Goal: Task Accomplishment & Management: Use online tool/utility

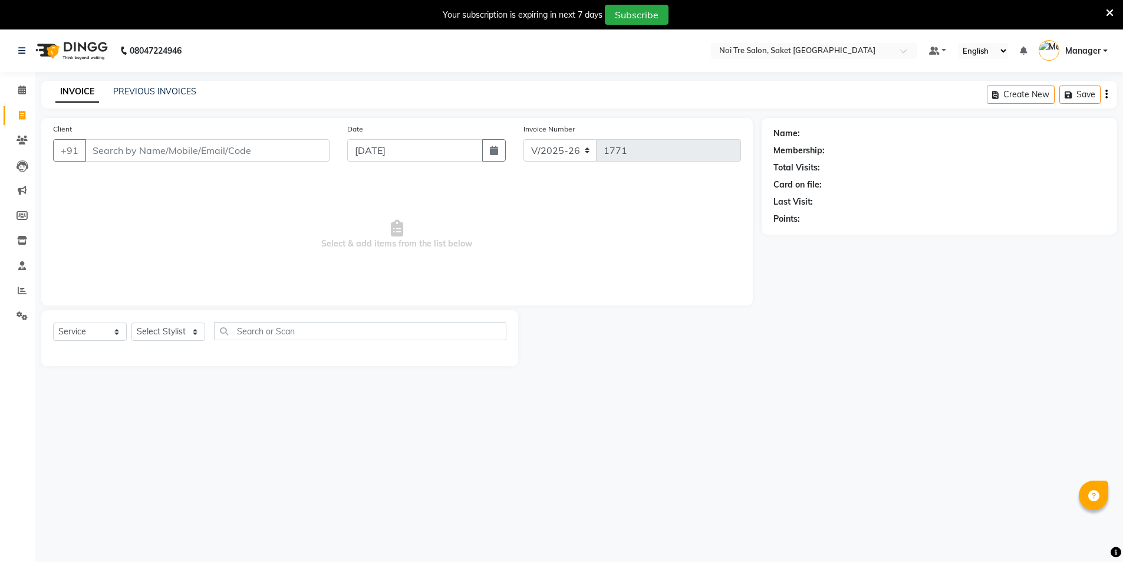
select select "4899"
select select "service"
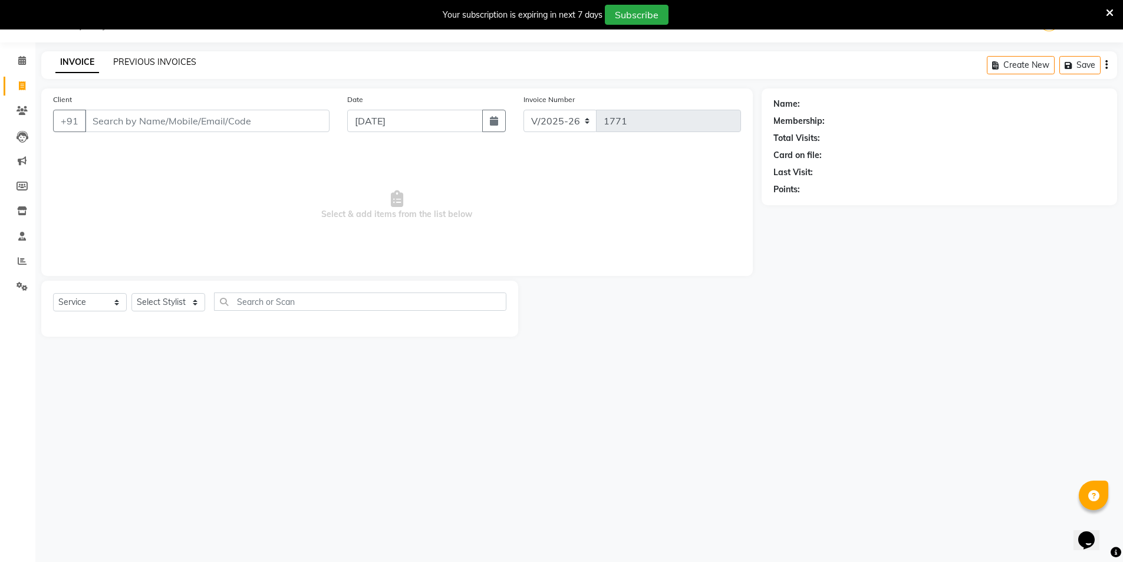
click at [156, 64] on link "PREVIOUS INVOICES" at bounding box center [154, 62] width 83 height 11
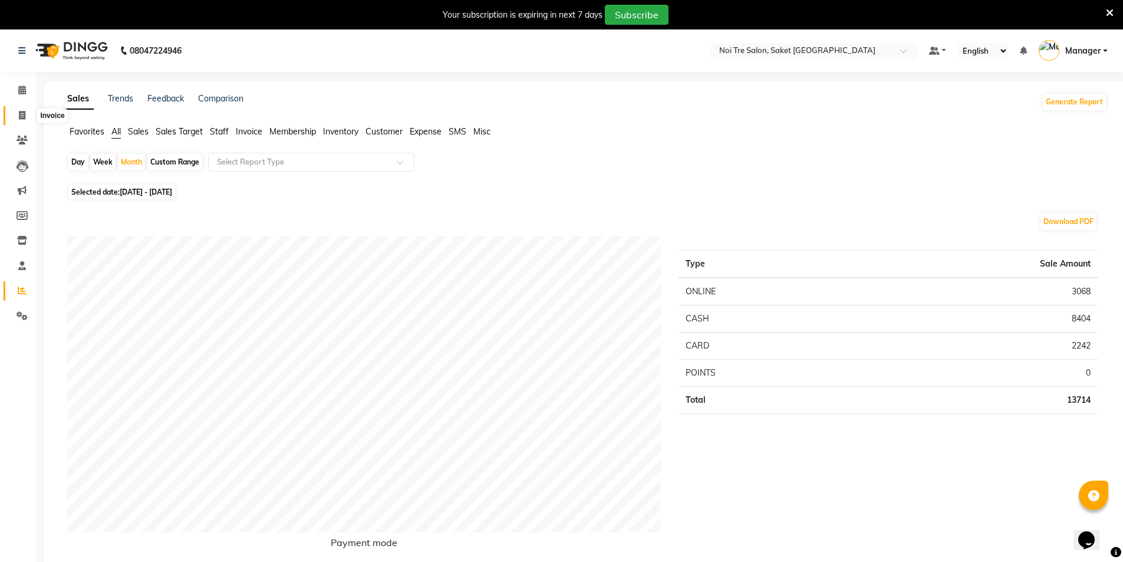
click at [12, 113] on span at bounding box center [22, 116] width 21 height 14
select select "service"
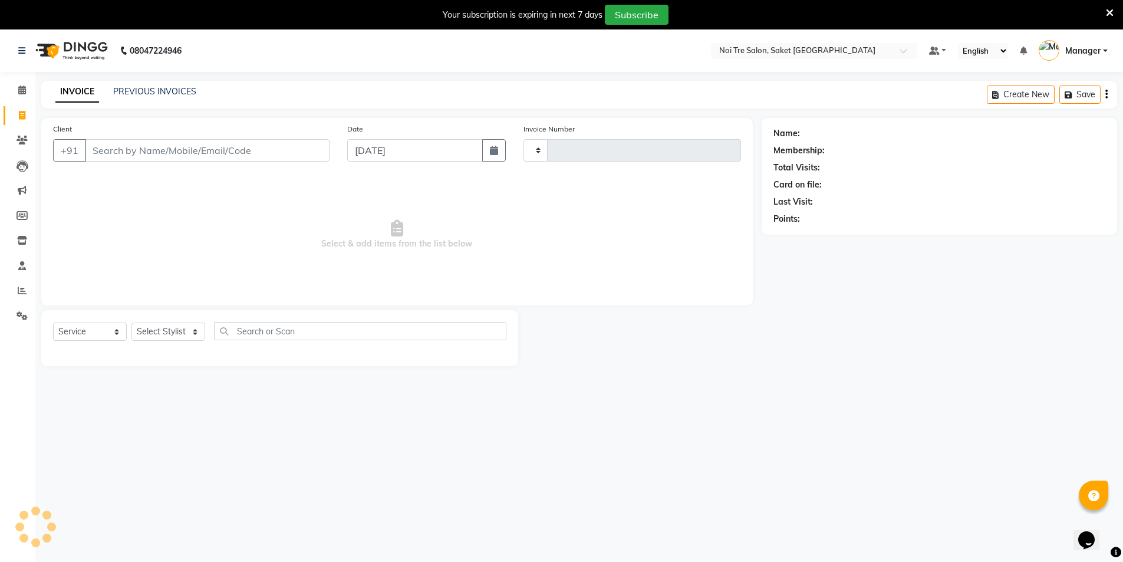
scroll to position [29, 0]
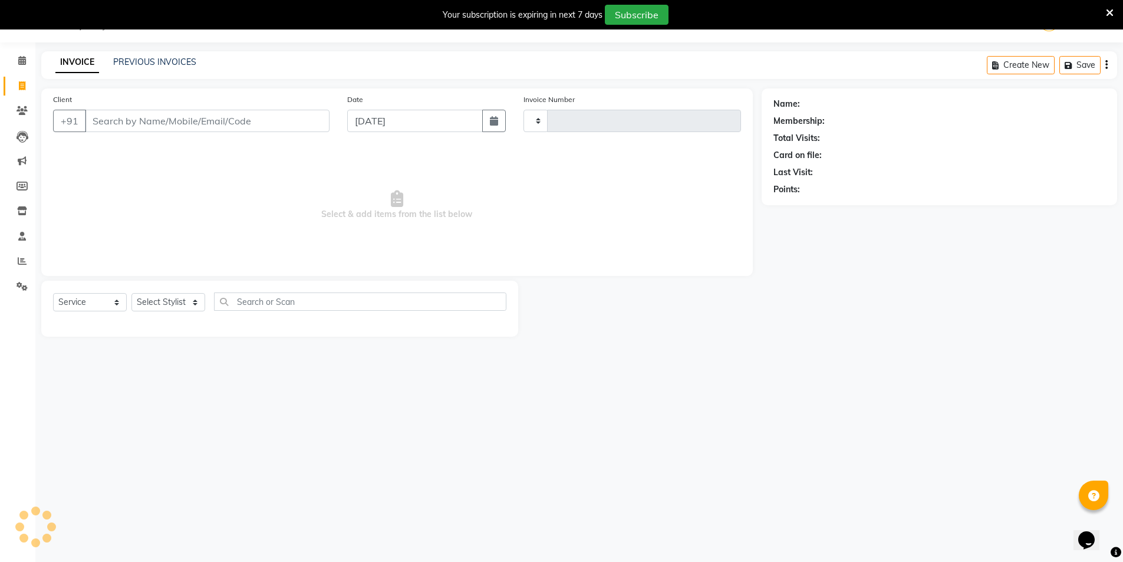
type input "1771"
select select "4899"
